Goal: Task Accomplishment & Management: Manage account settings

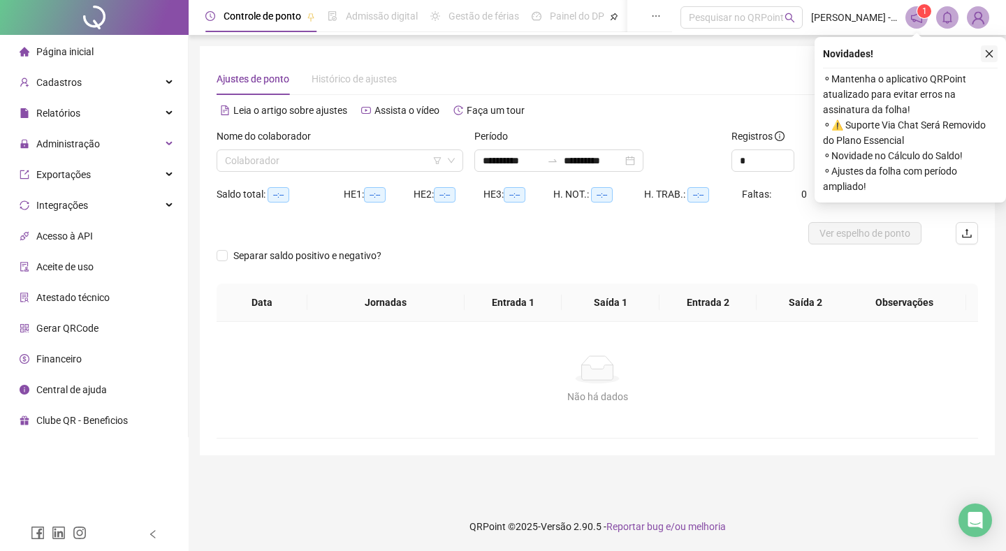
click at [987, 51] on icon "close" at bounding box center [989, 54] width 10 height 10
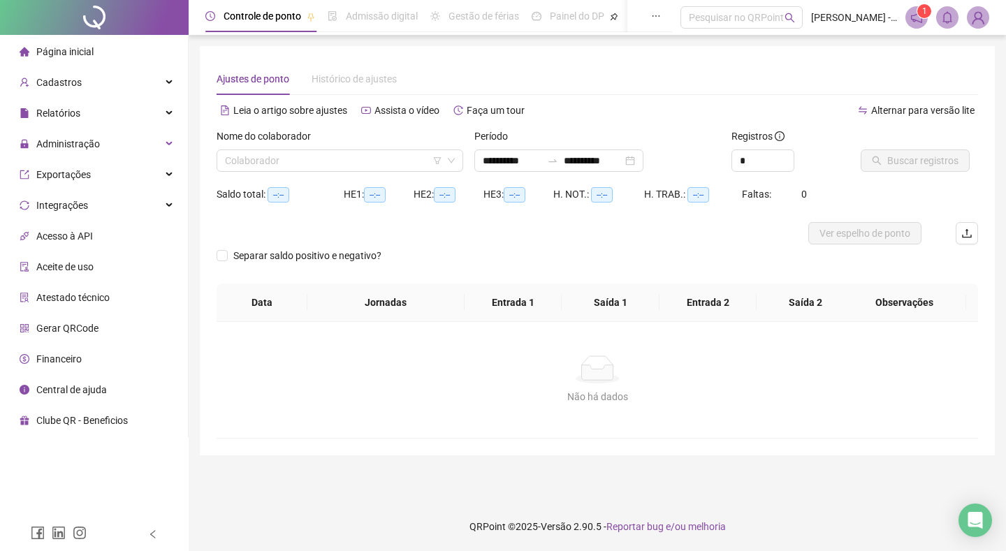
click at [52, 52] on span "Página inicial" at bounding box center [64, 51] width 57 height 11
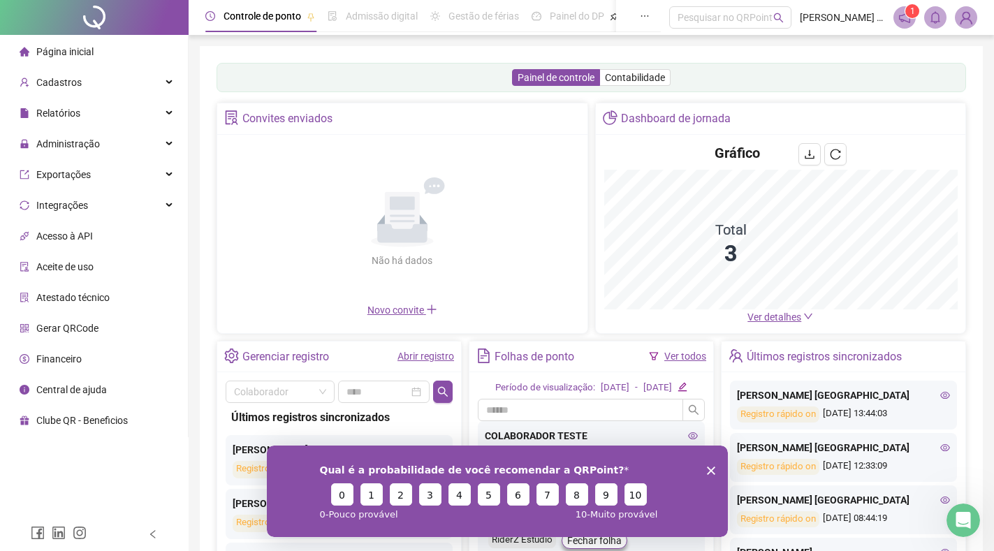
click at [712, 468] on polygon "Fechar inquérito" at bounding box center [710, 470] width 8 height 8
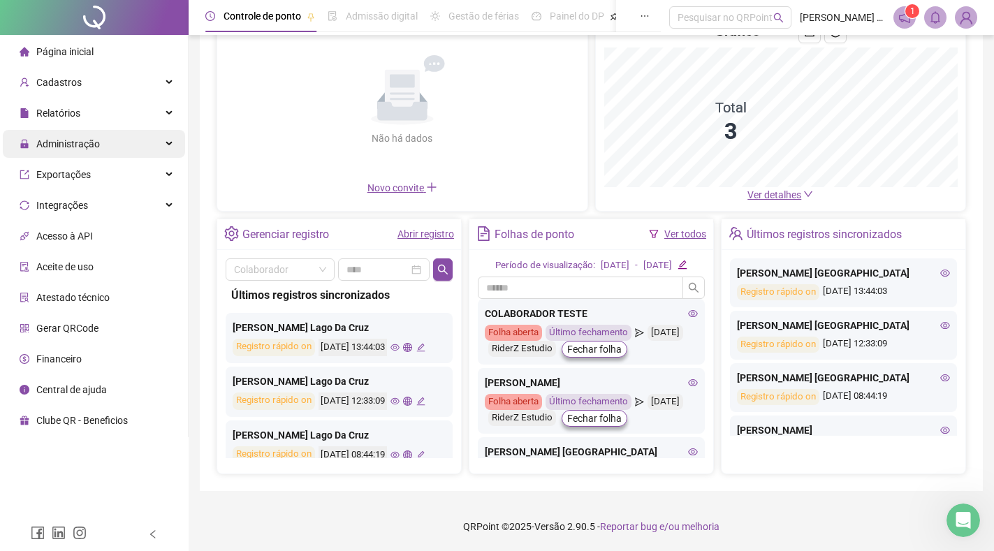
click at [83, 145] on span "Administração" at bounding box center [68, 143] width 64 height 11
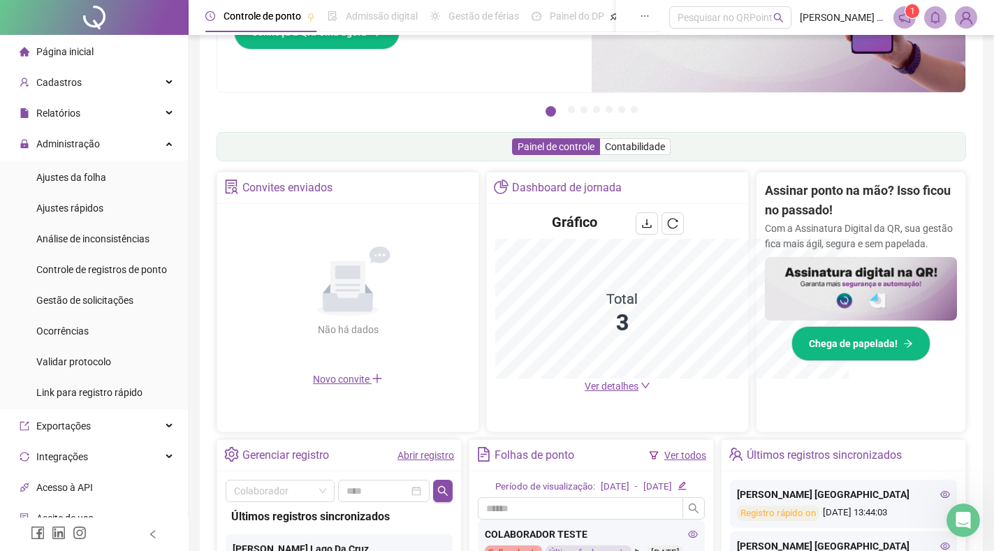
scroll to position [343, 0]
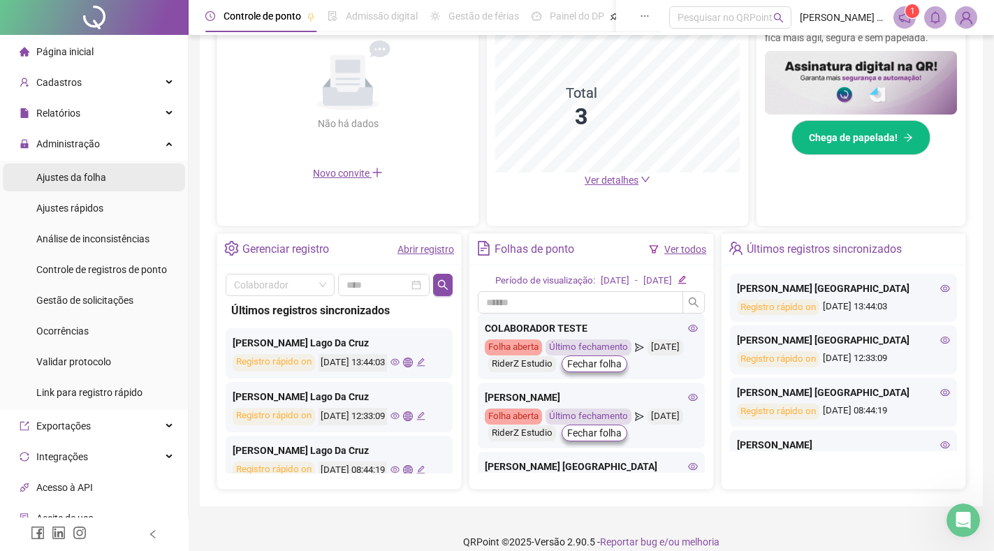
click at [64, 179] on span "Ajustes da folha" at bounding box center [71, 177] width 70 height 11
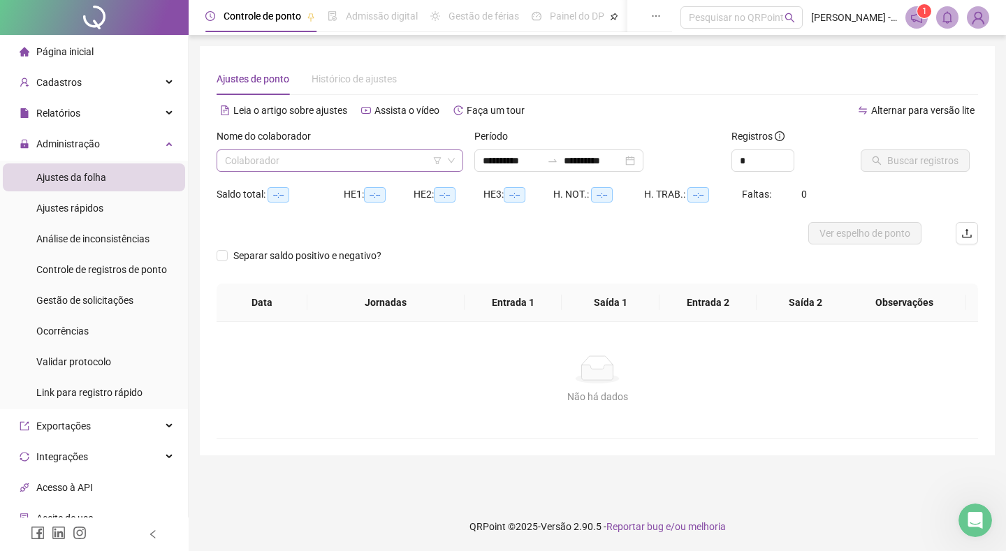
click at [409, 159] on input "search" at bounding box center [333, 160] width 217 height 21
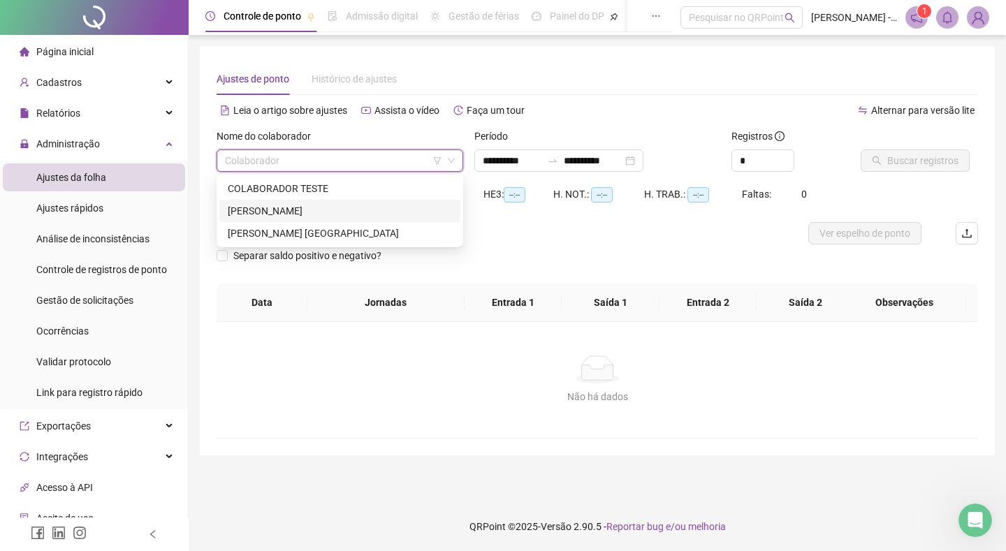
click at [302, 207] on div "[PERSON_NAME]" at bounding box center [340, 210] width 224 height 15
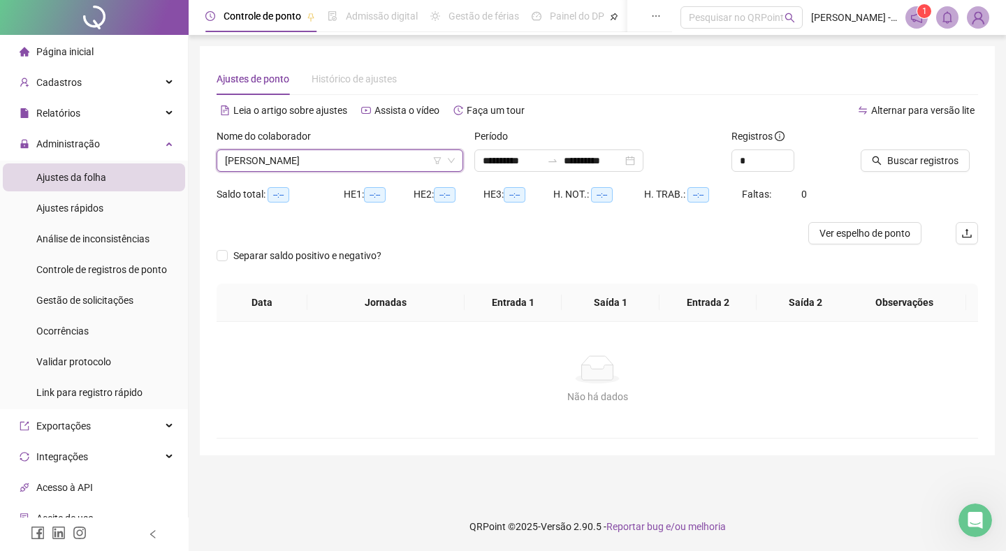
click at [611, 96] on div "**********" at bounding box center [596, 251] width 761 height 376
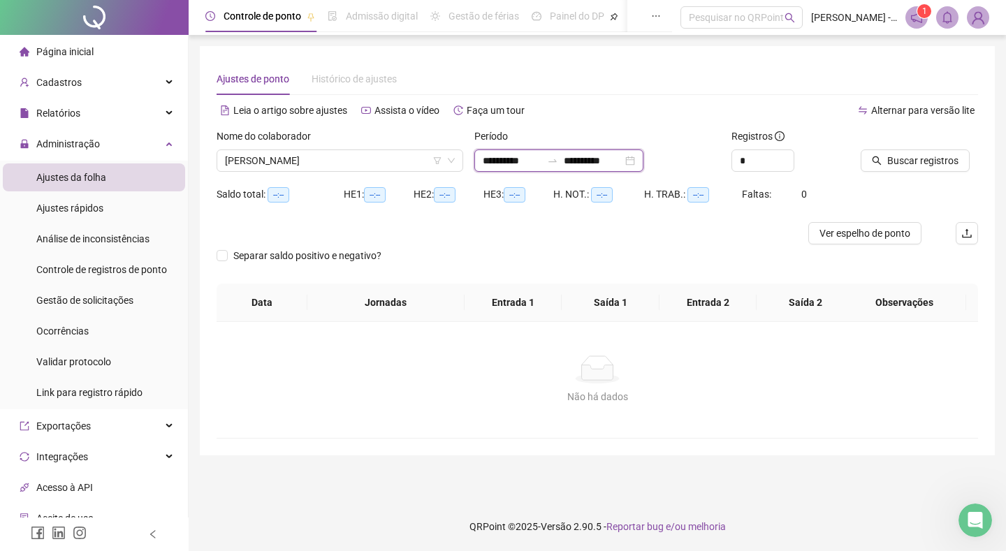
click at [608, 163] on input "**********" at bounding box center [593, 160] width 59 height 15
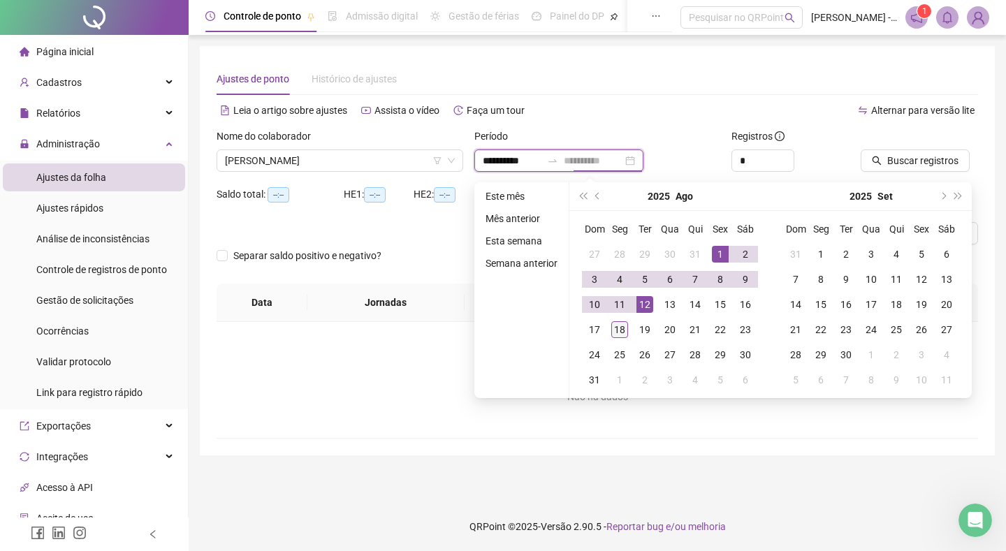
type input "**********"
click at [617, 327] on div "18" at bounding box center [619, 329] width 17 height 17
type input "**********"
click at [628, 79] on div "Ajustes de ponto Histórico de ajustes" at bounding box center [596, 79] width 761 height 32
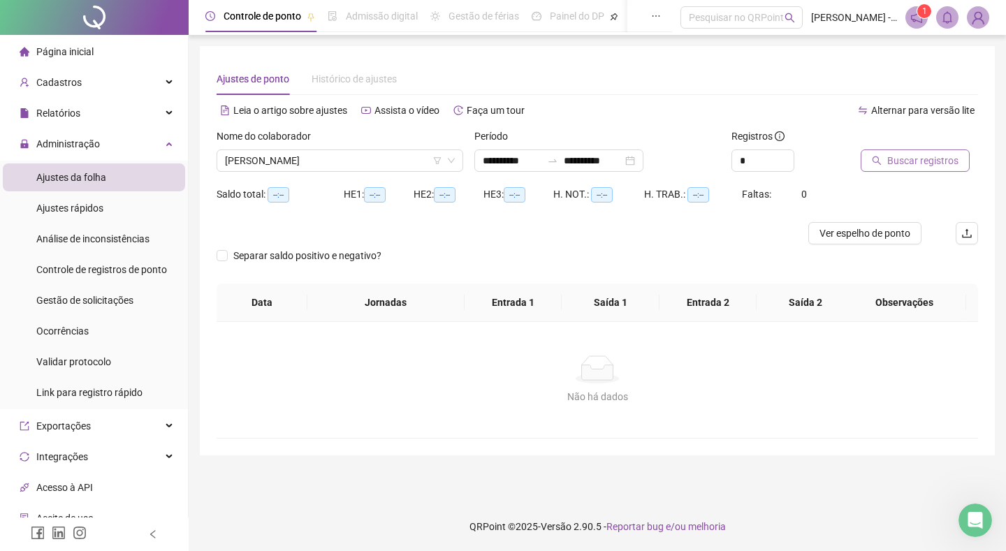
click at [945, 159] on span "Buscar registros" at bounding box center [922, 160] width 71 height 15
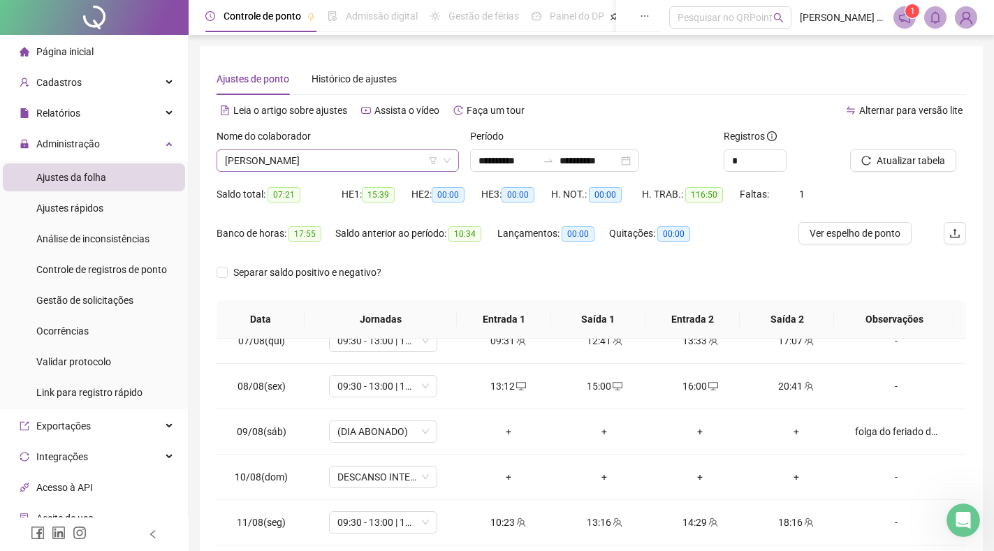
click at [338, 166] on span "[PERSON_NAME]" at bounding box center [338, 160] width 226 height 21
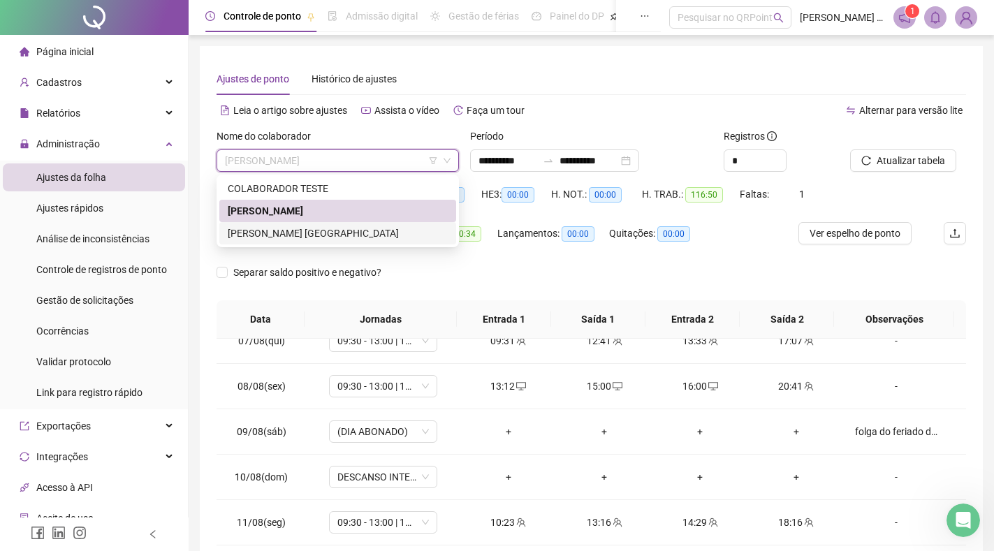
click at [352, 235] on div "[PERSON_NAME] [GEOGRAPHIC_DATA]" at bounding box center [338, 233] width 220 height 15
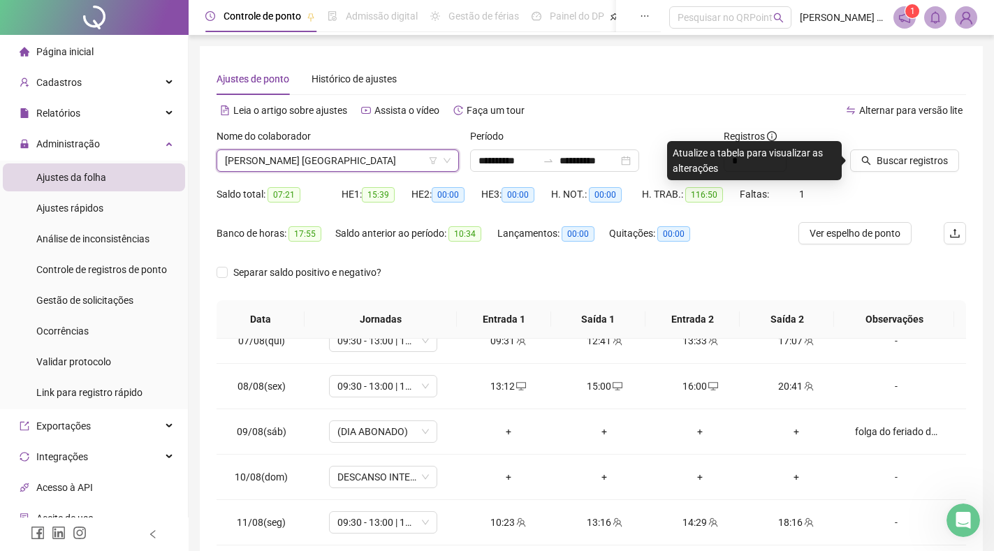
click at [640, 68] on div "Ajustes de ponto Histórico de ajustes" at bounding box center [590, 79] width 749 height 32
click at [920, 159] on span "Buscar registros" at bounding box center [911, 160] width 71 height 15
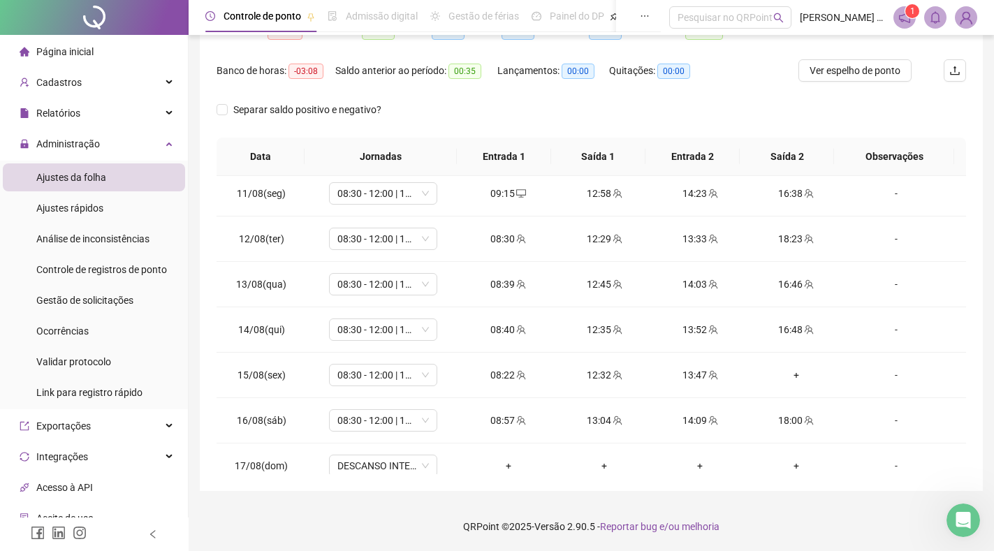
scroll to position [519, 0]
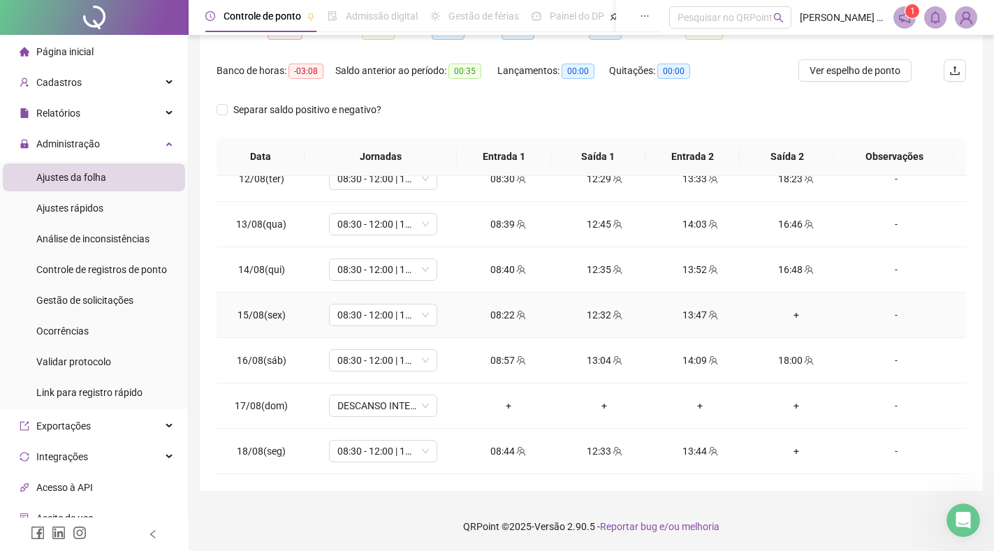
click at [788, 311] on div "+" at bounding box center [795, 314] width 73 height 15
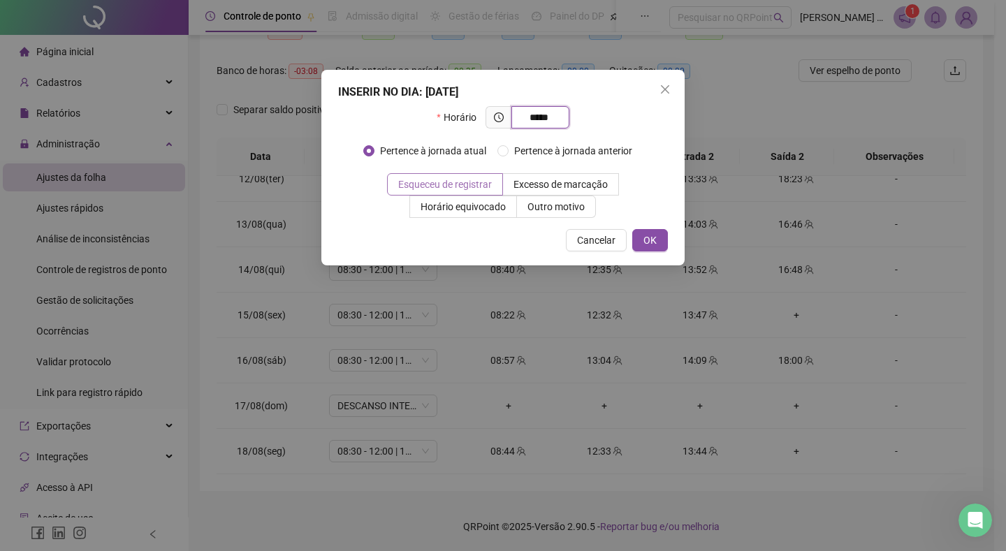
type input "*****"
click at [456, 179] on span "Esqueceu de registrar" at bounding box center [445, 184] width 94 height 11
click at [657, 243] on button "OK" at bounding box center [650, 240] width 36 height 22
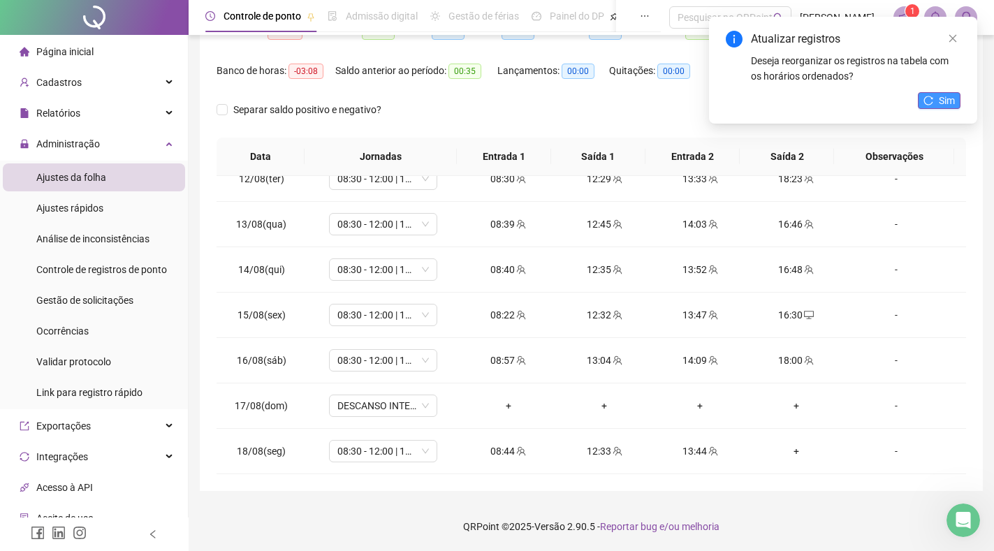
click at [944, 96] on span "Sim" at bounding box center [947, 100] width 16 height 15
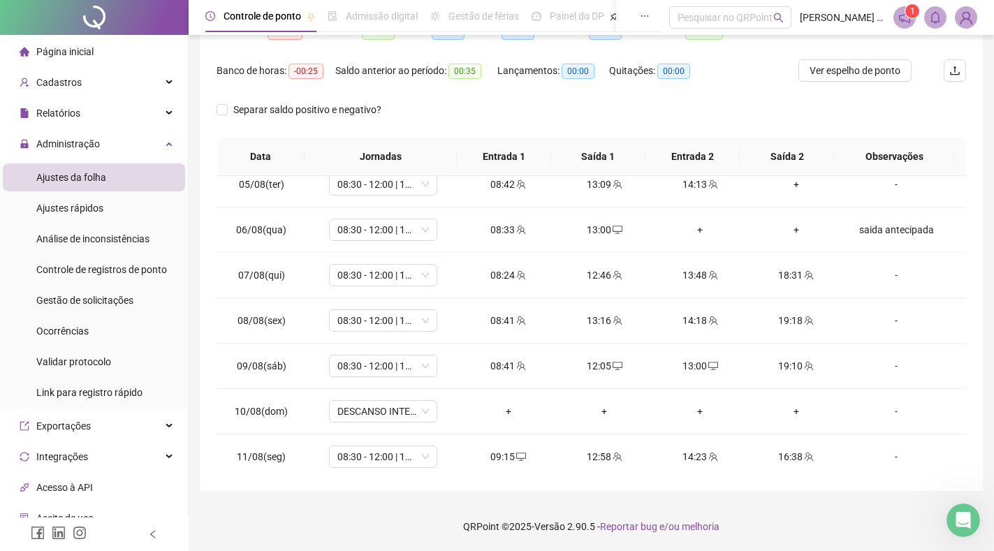
scroll to position [237, 0]
